Goal: Find contact information: Find contact information

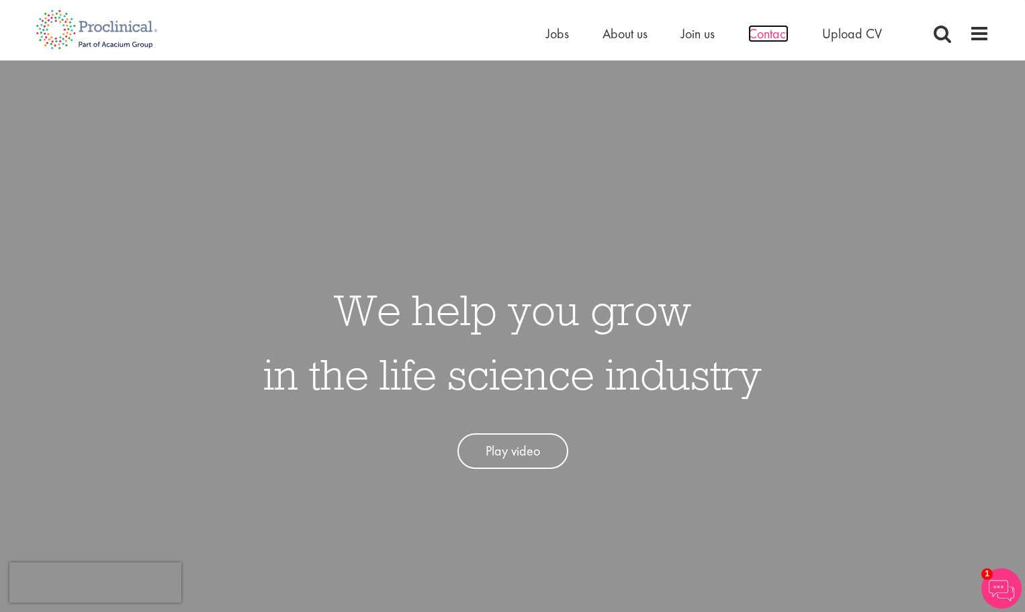
click at [786, 35] on span "Contact" at bounding box center [768, 33] width 40 height 17
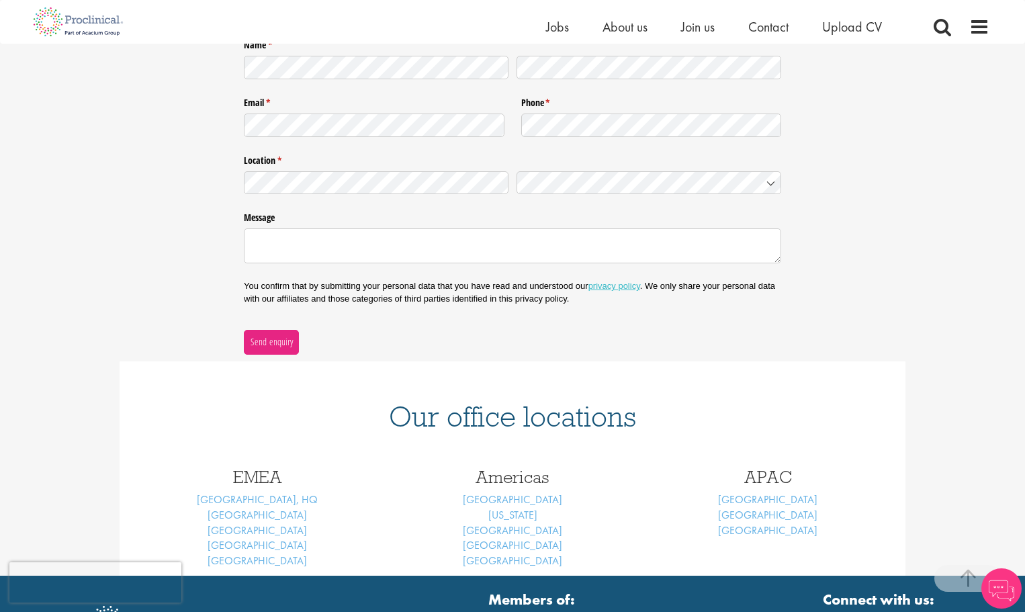
scroll to position [290, 0]
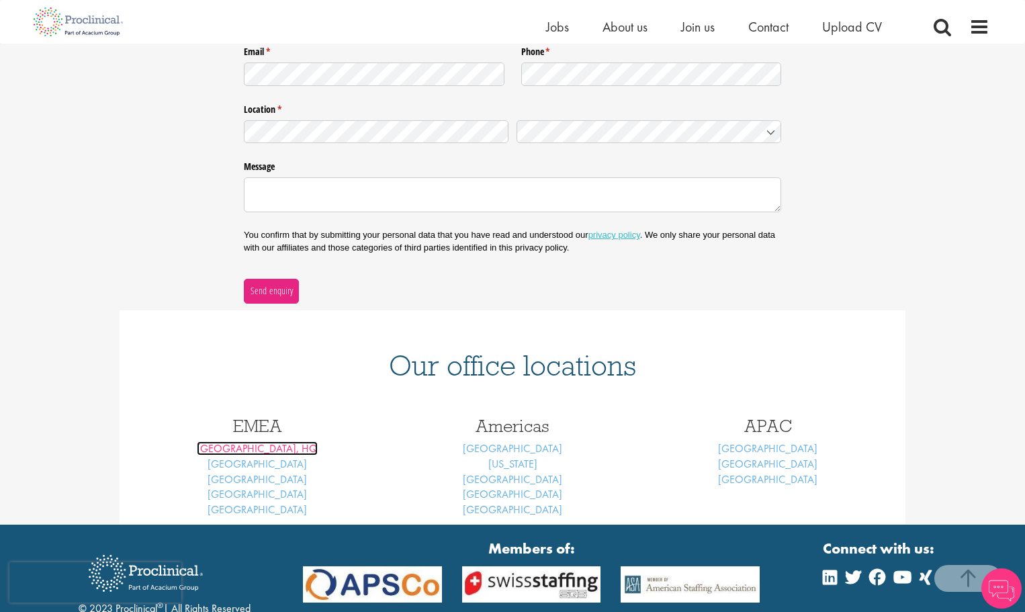
click at [275, 449] on link "[GEOGRAPHIC_DATA], HQ" at bounding box center [257, 448] width 121 height 14
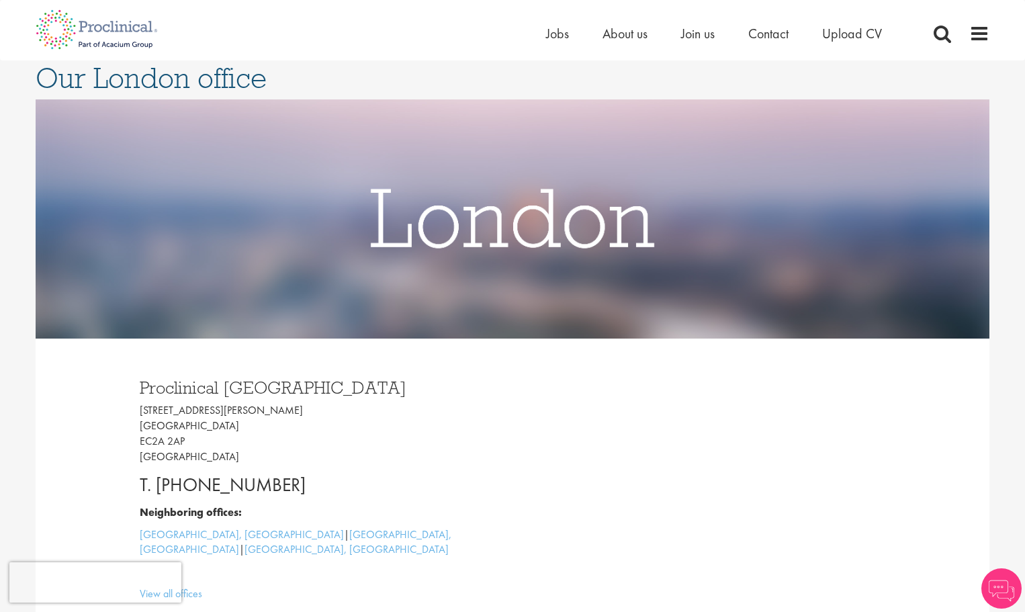
scroll to position [202, 0]
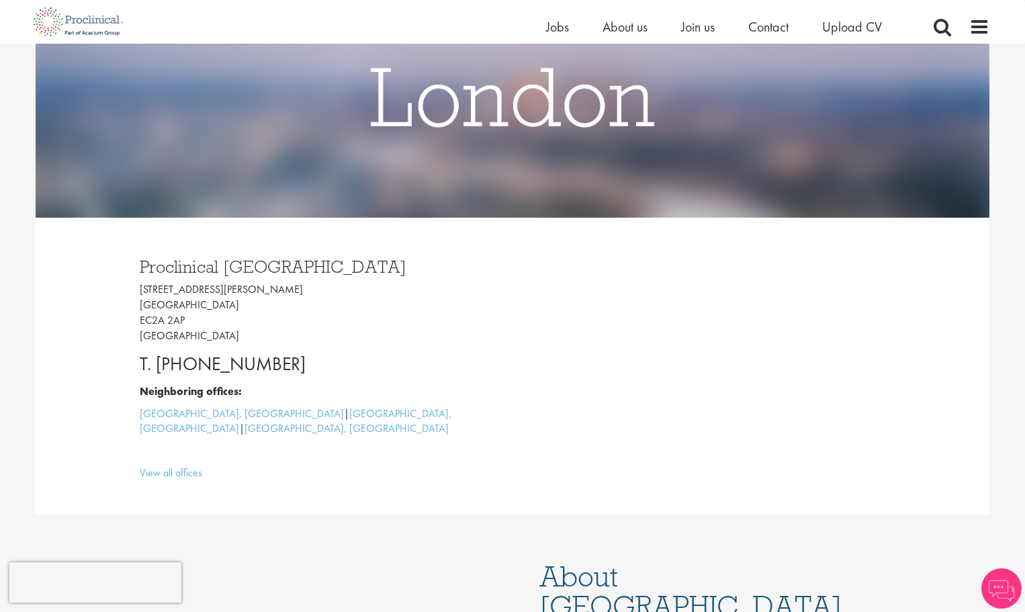
click at [175, 416] on link "[GEOGRAPHIC_DATA], [GEOGRAPHIC_DATA]" at bounding box center [242, 413] width 204 height 14
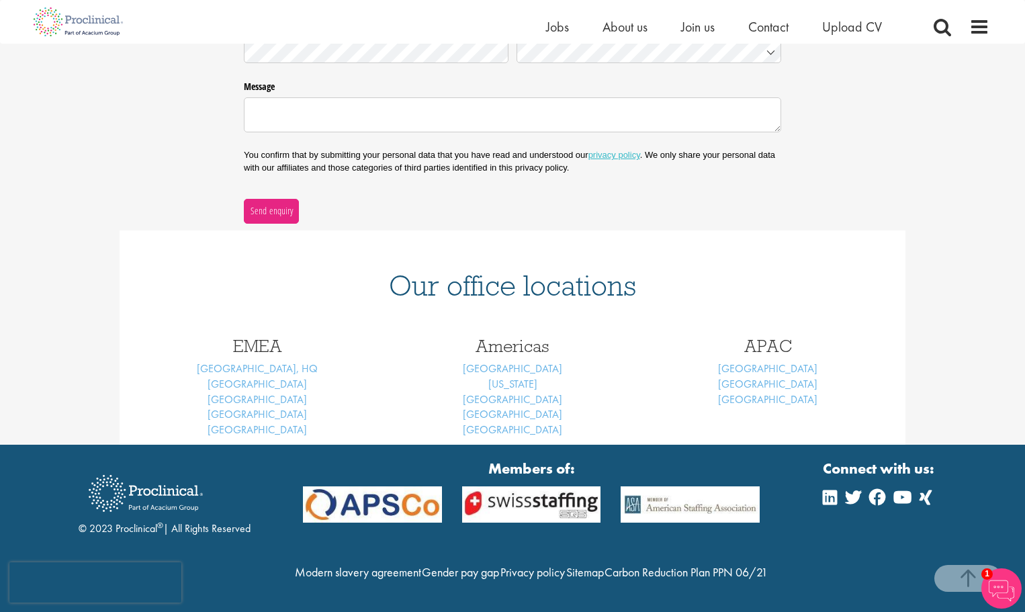
scroll to position [399, 0]
click at [261, 361] on link "[GEOGRAPHIC_DATA], HQ" at bounding box center [257, 368] width 121 height 14
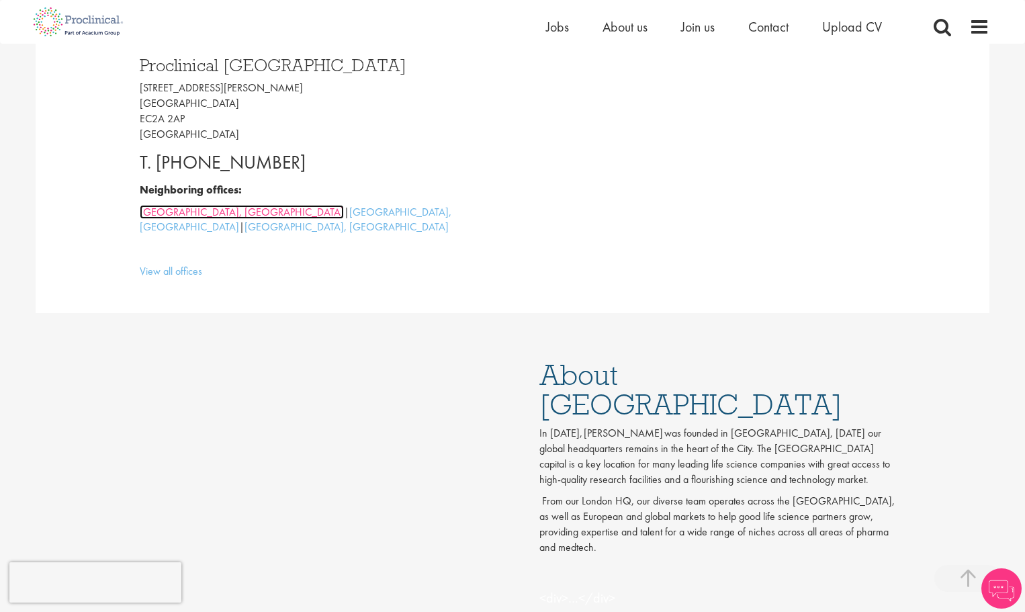
click at [171, 212] on link "[GEOGRAPHIC_DATA], [GEOGRAPHIC_DATA]" at bounding box center [242, 212] width 204 height 14
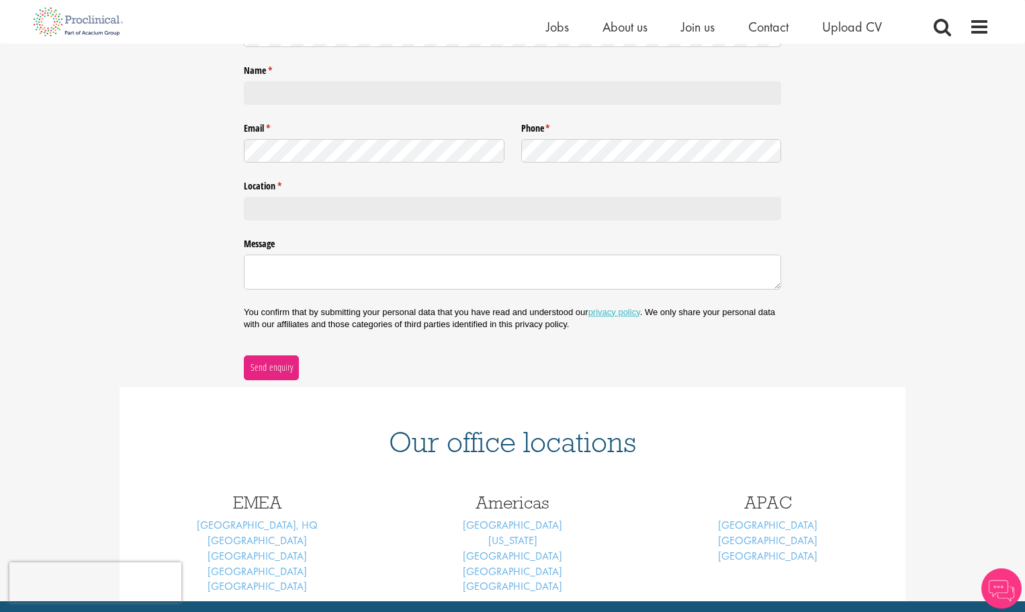
scroll to position [269, 0]
